Goal: Task Accomplishment & Management: Complete application form

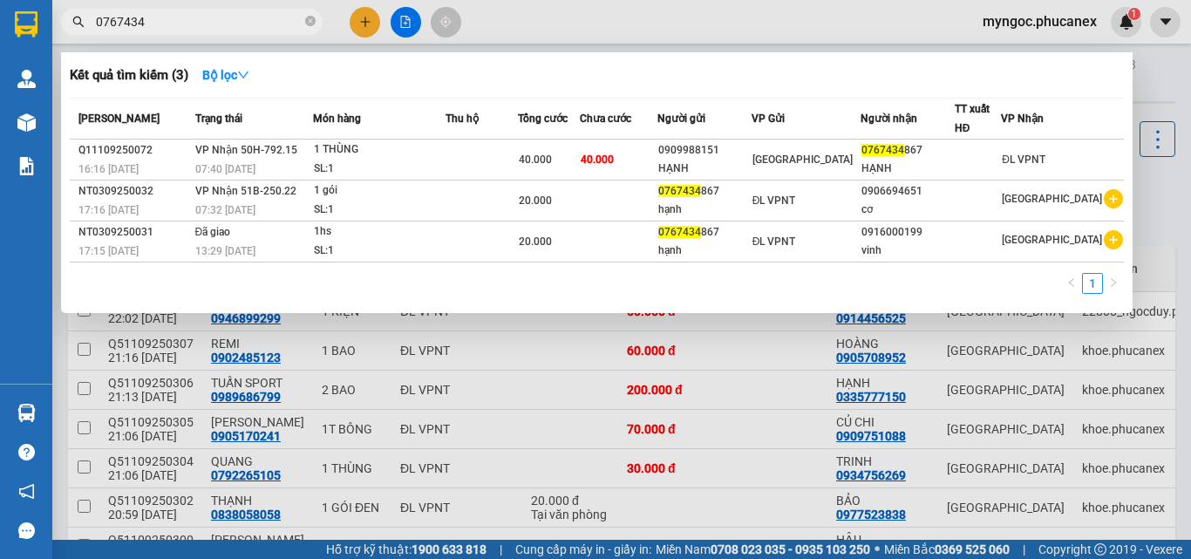
type input "0767434"
click at [309, 14] on span at bounding box center [310, 22] width 10 height 17
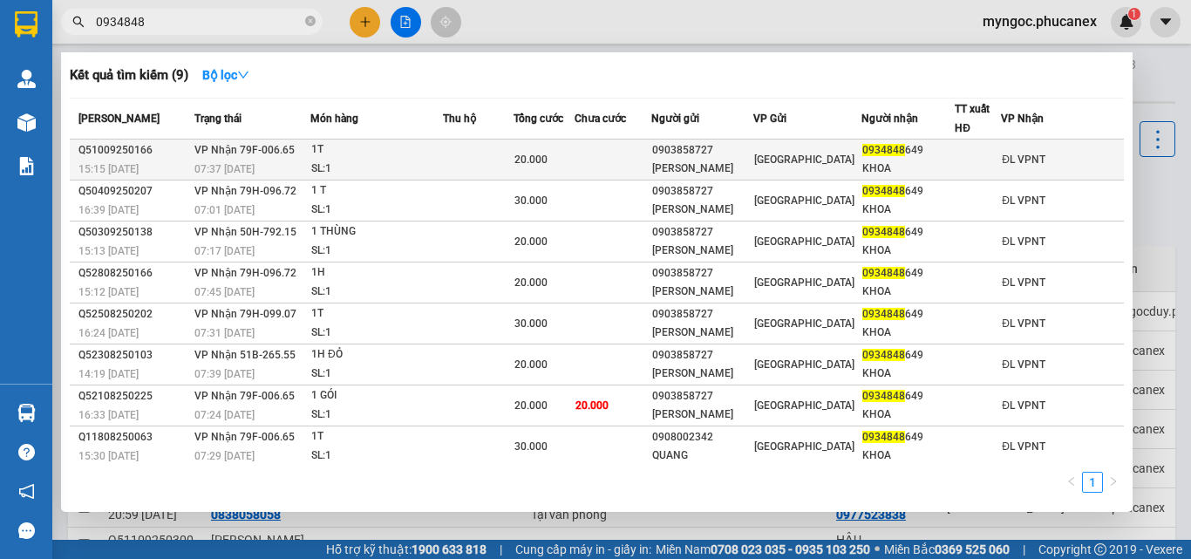
type input "0934848"
click at [424, 151] on div "1T" at bounding box center [376, 149] width 131 height 19
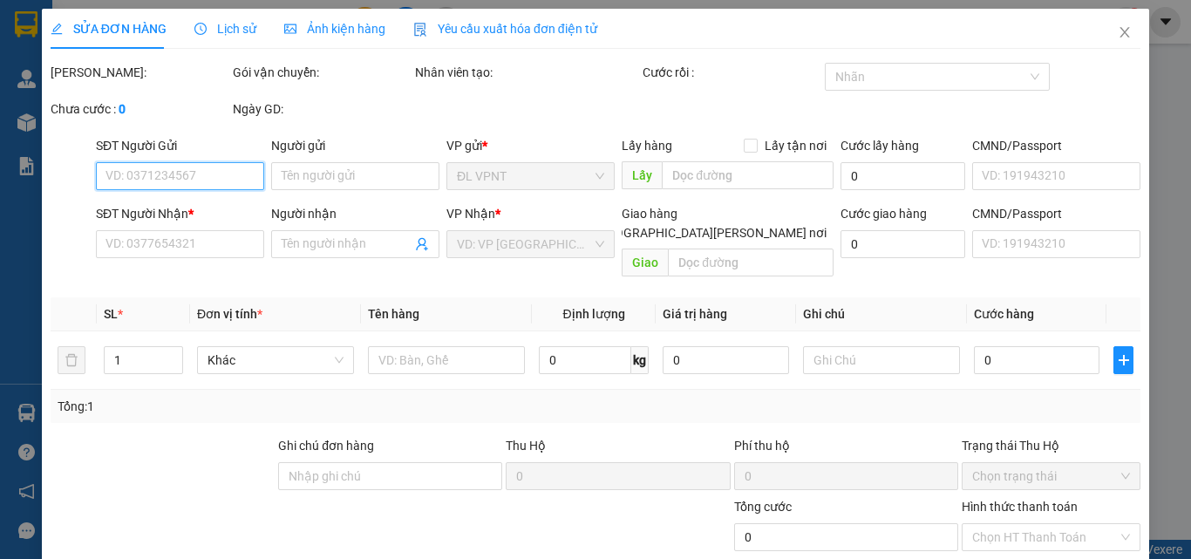
type input "0903858727"
type input "[PERSON_NAME]"
type input "0934848649"
type input "KHOA"
type input "20.000"
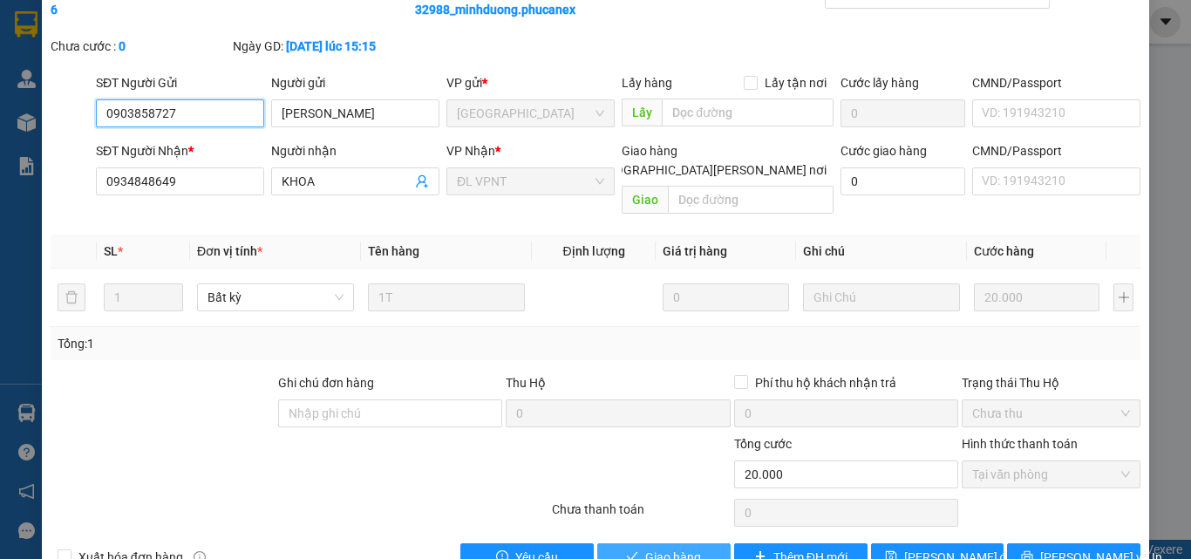
scroll to position [90, 0]
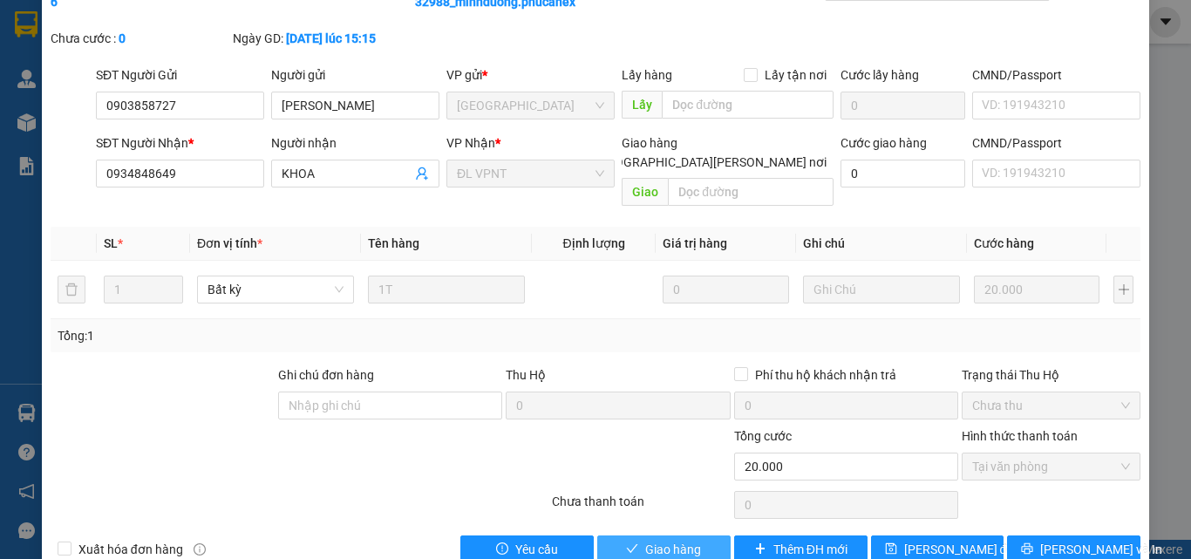
click at [618, 535] on button "Giao hàng" at bounding box center [663, 549] width 133 height 28
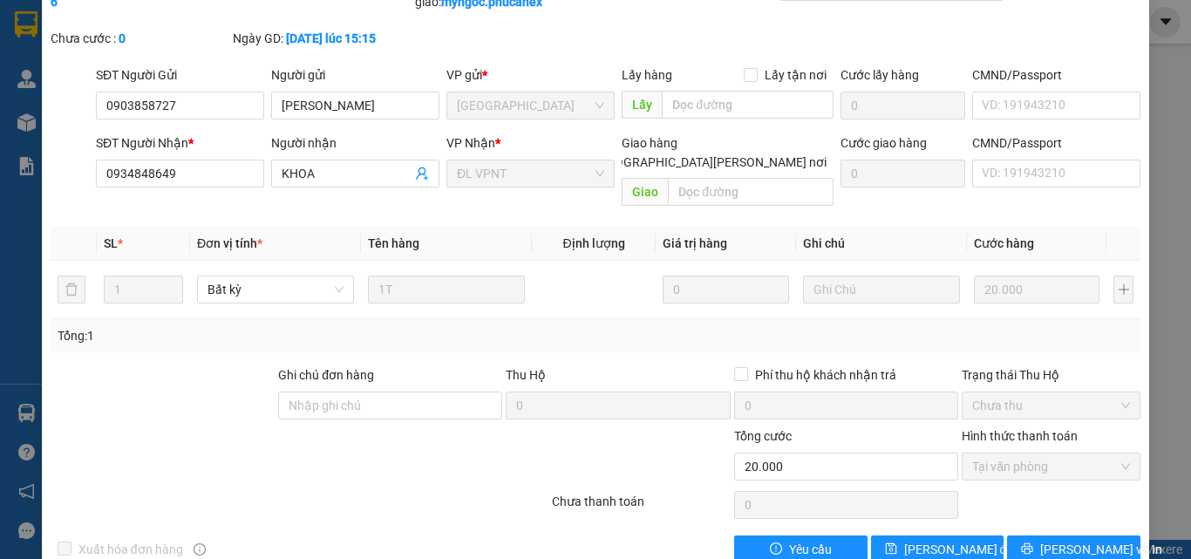
scroll to position [0, 0]
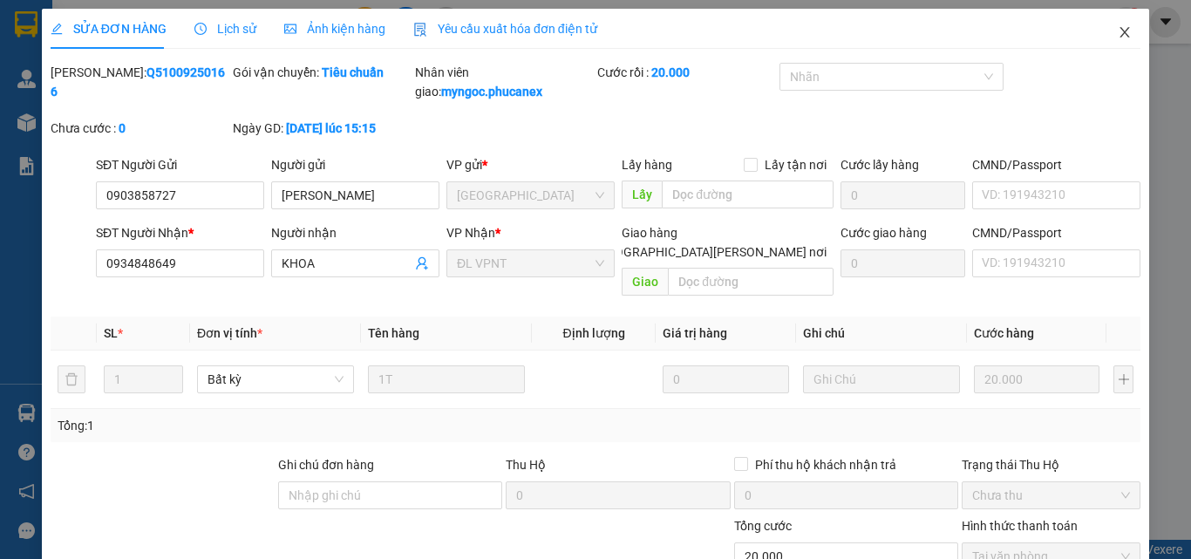
click at [1119, 32] on span "Close" at bounding box center [1124, 33] width 49 height 49
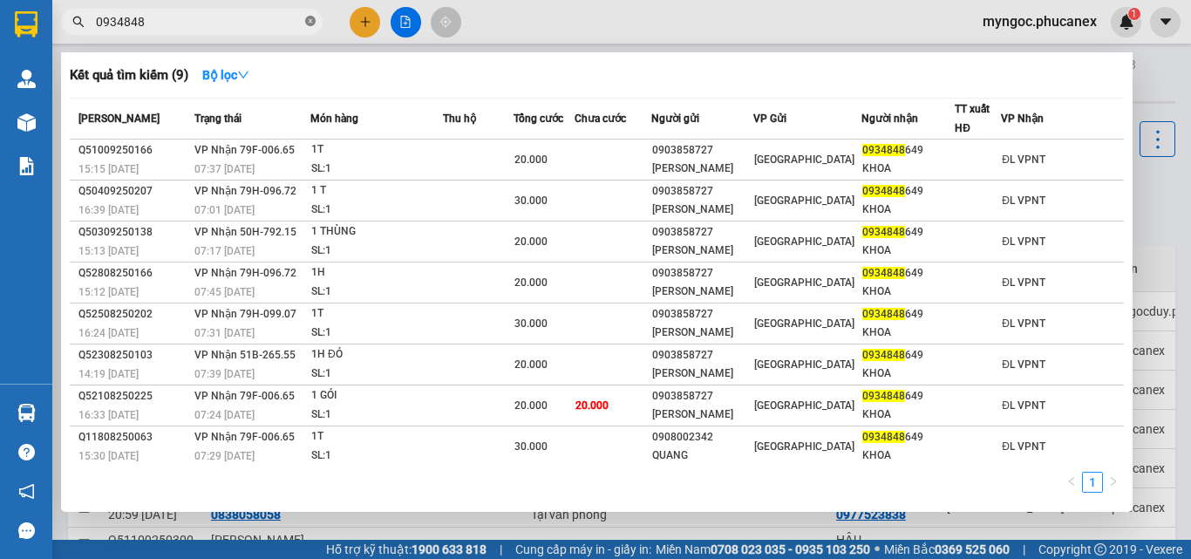
click at [310, 18] on icon "close-circle" at bounding box center [310, 21] width 10 height 10
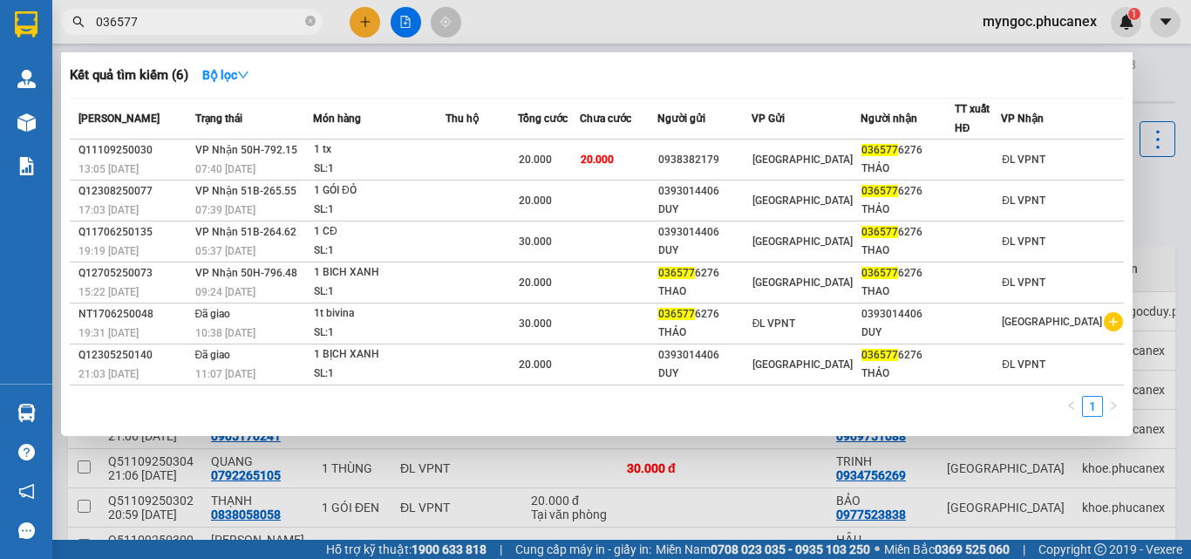
type input "036577"
click at [316, 17] on span "036577" at bounding box center [192, 22] width 262 height 26
click at [306, 20] on icon "close-circle" at bounding box center [310, 21] width 10 height 10
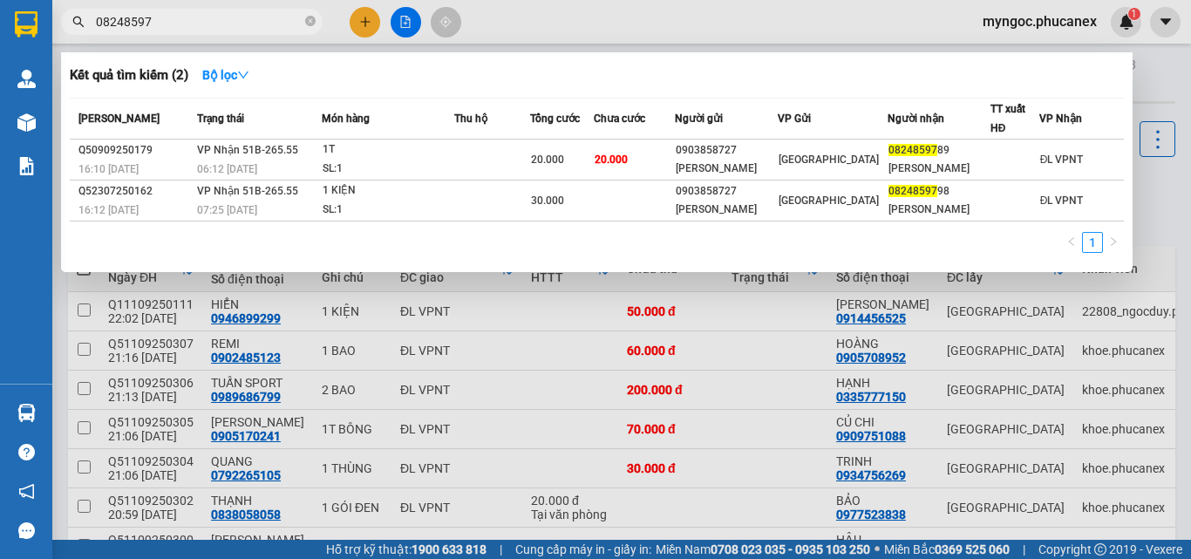
type input "082485978"
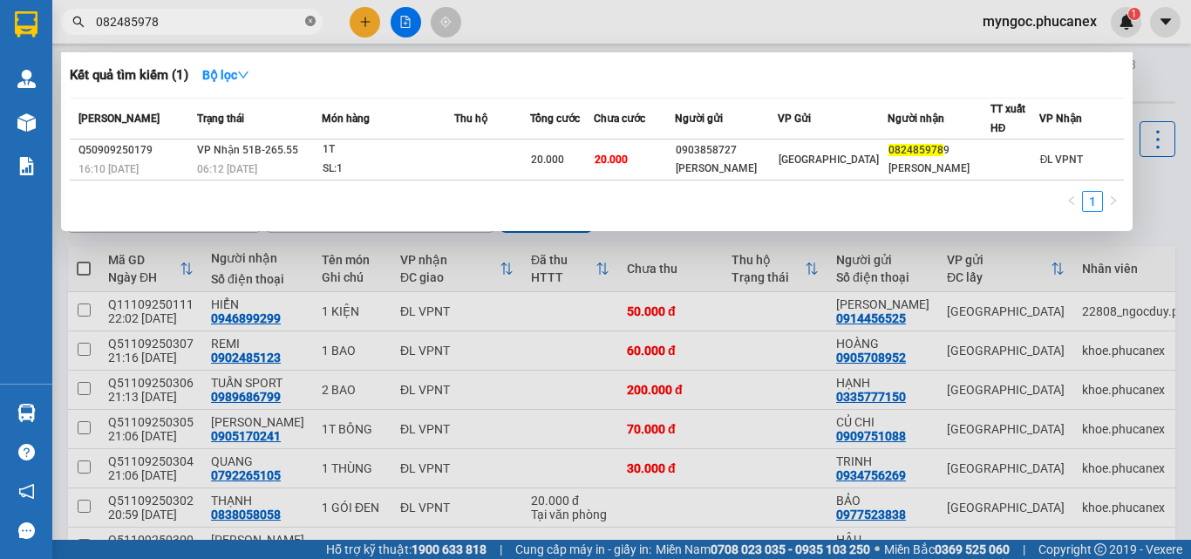
click at [309, 25] on icon "close-circle" at bounding box center [310, 21] width 10 height 10
